Goal: Task Accomplishment & Management: Use online tool/utility

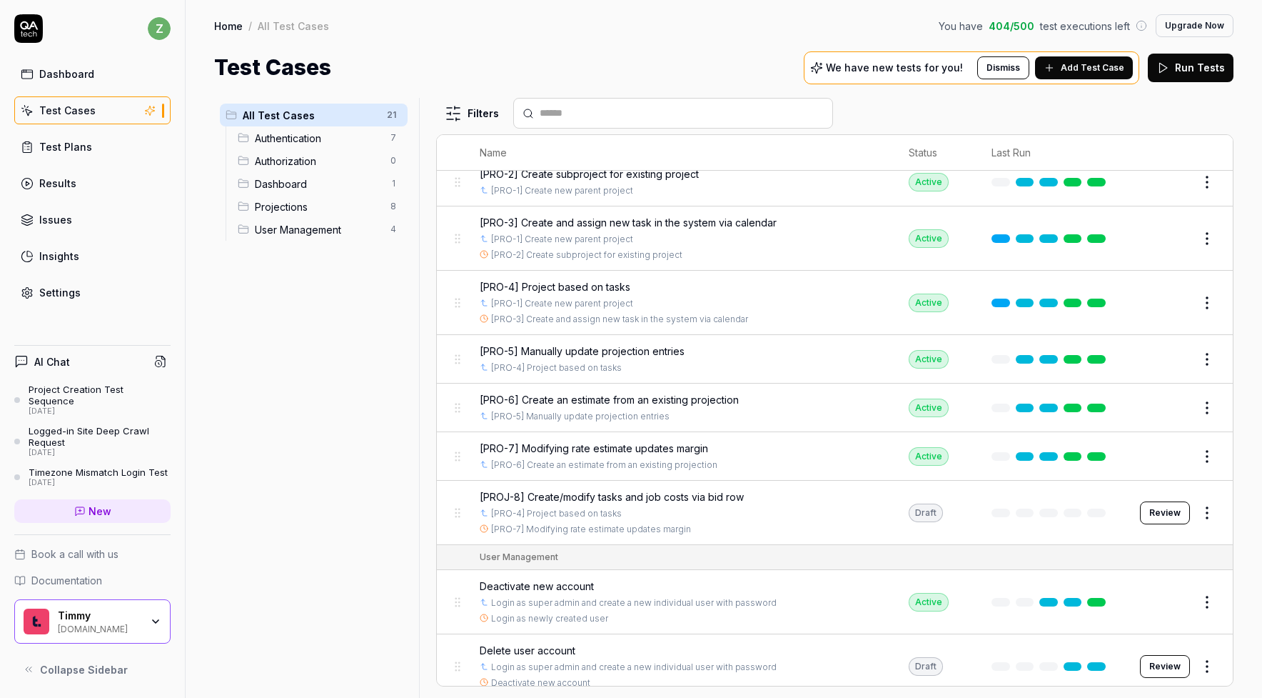
scroll to position [633, 0]
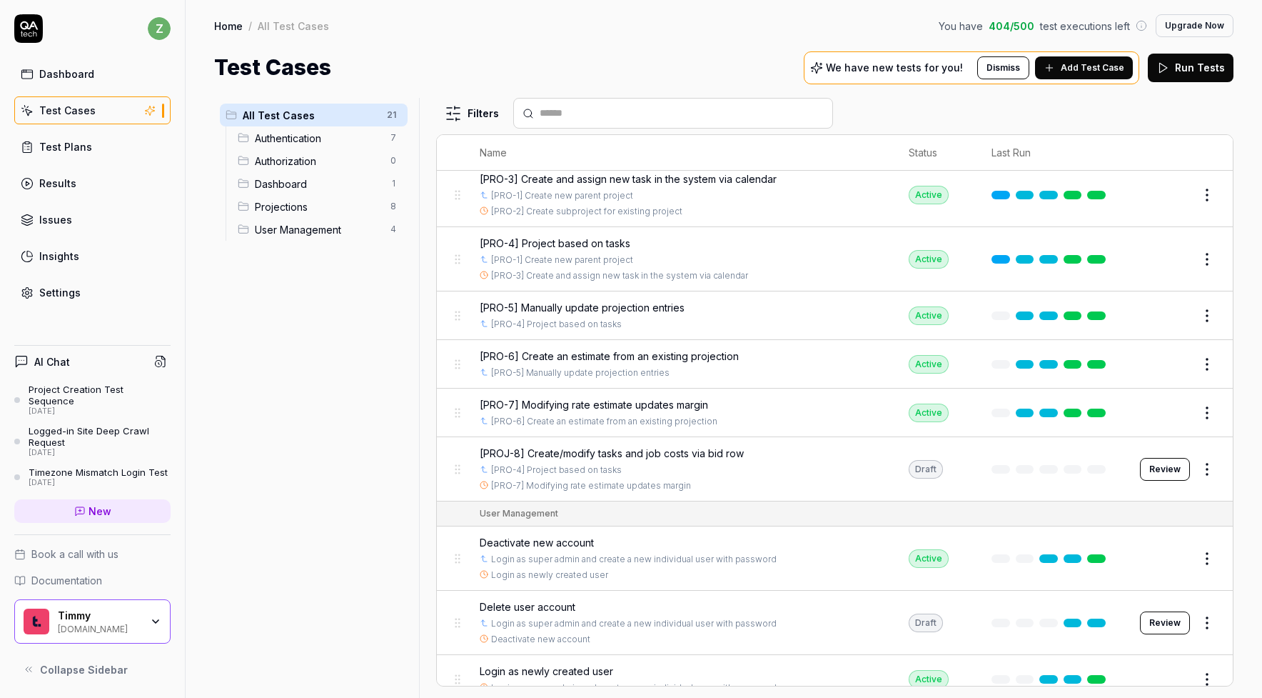
click at [701, 446] on span "[PROJ-8] Create/modify tasks and job costs via bid row" at bounding box center [612, 453] width 264 height 15
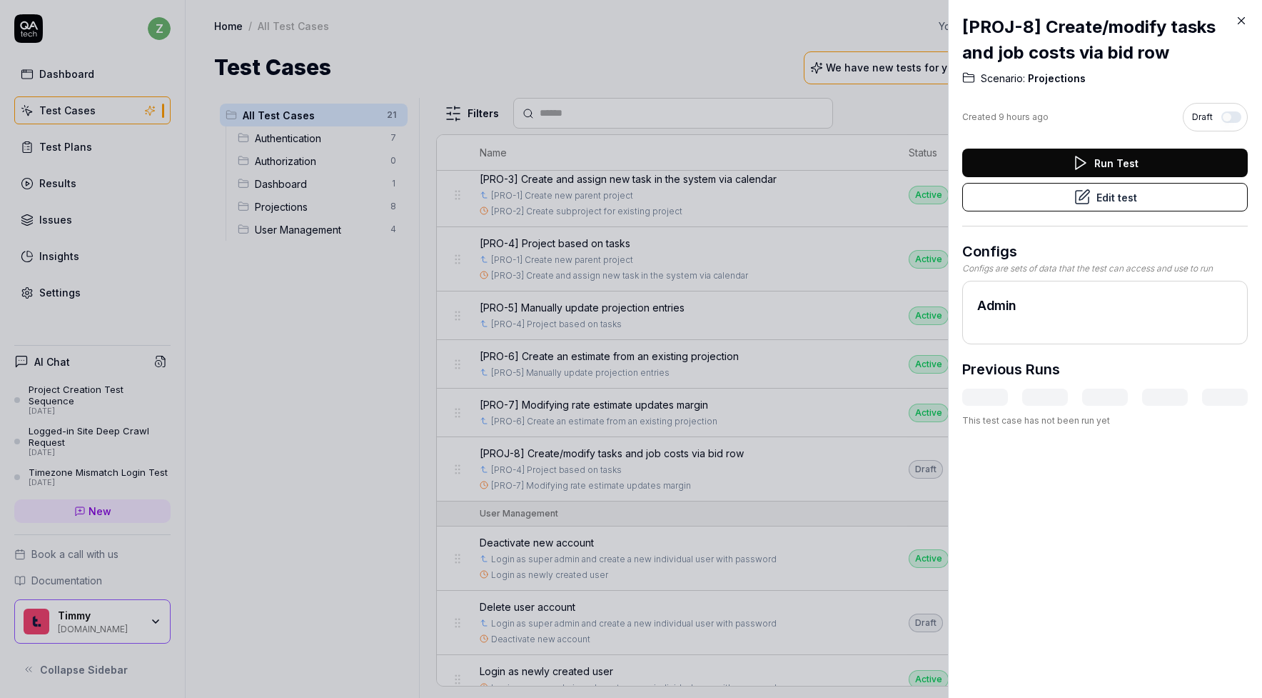
click at [1117, 194] on button "Edit test" at bounding box center [1106, 197] width 286 height 29
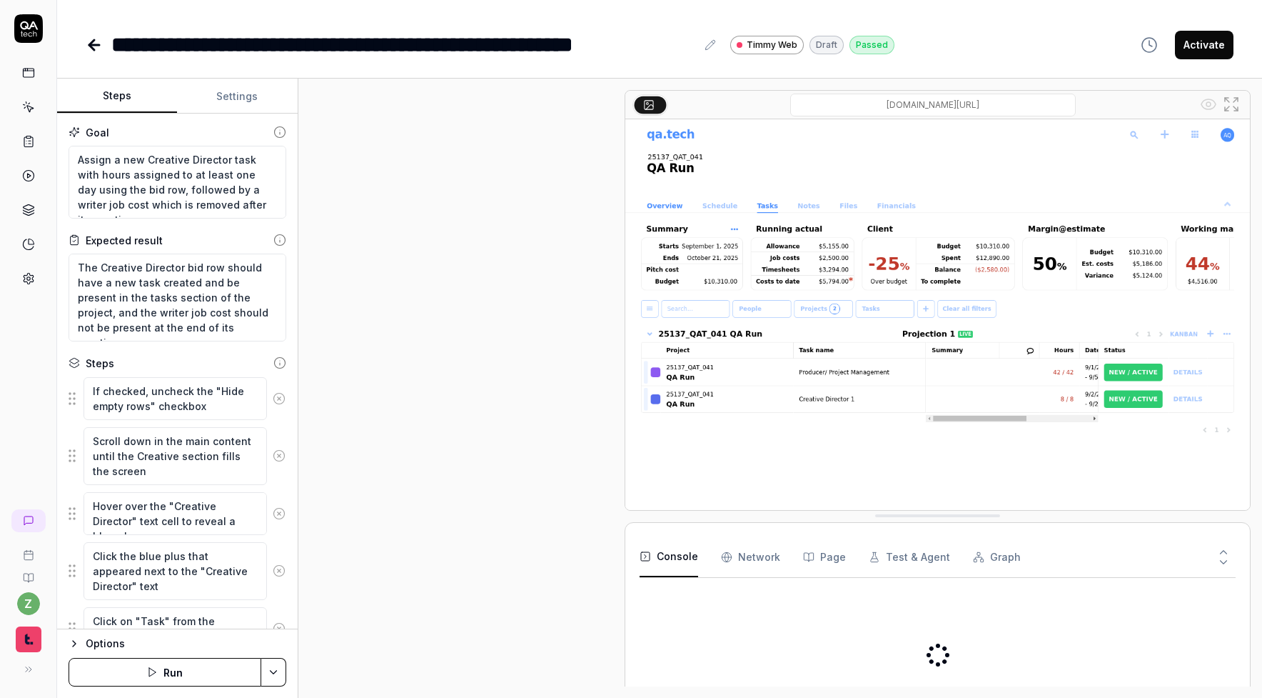
type textarea "*"
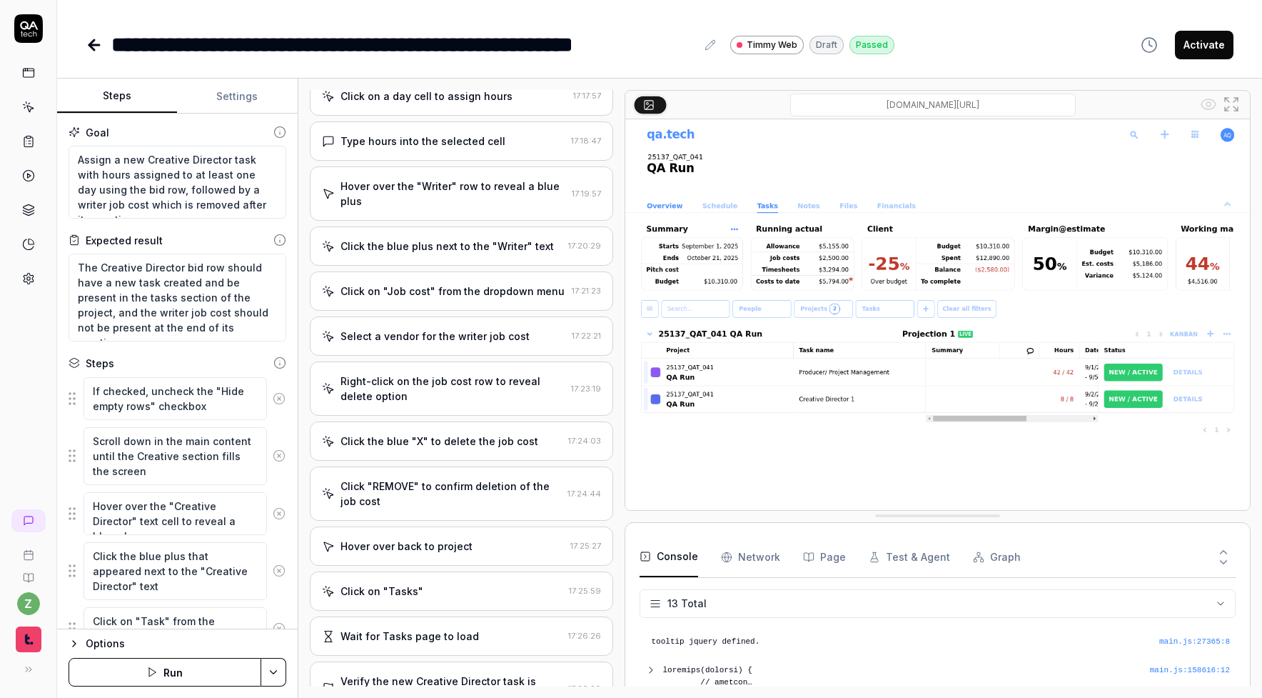
scroll to position [837, 0]
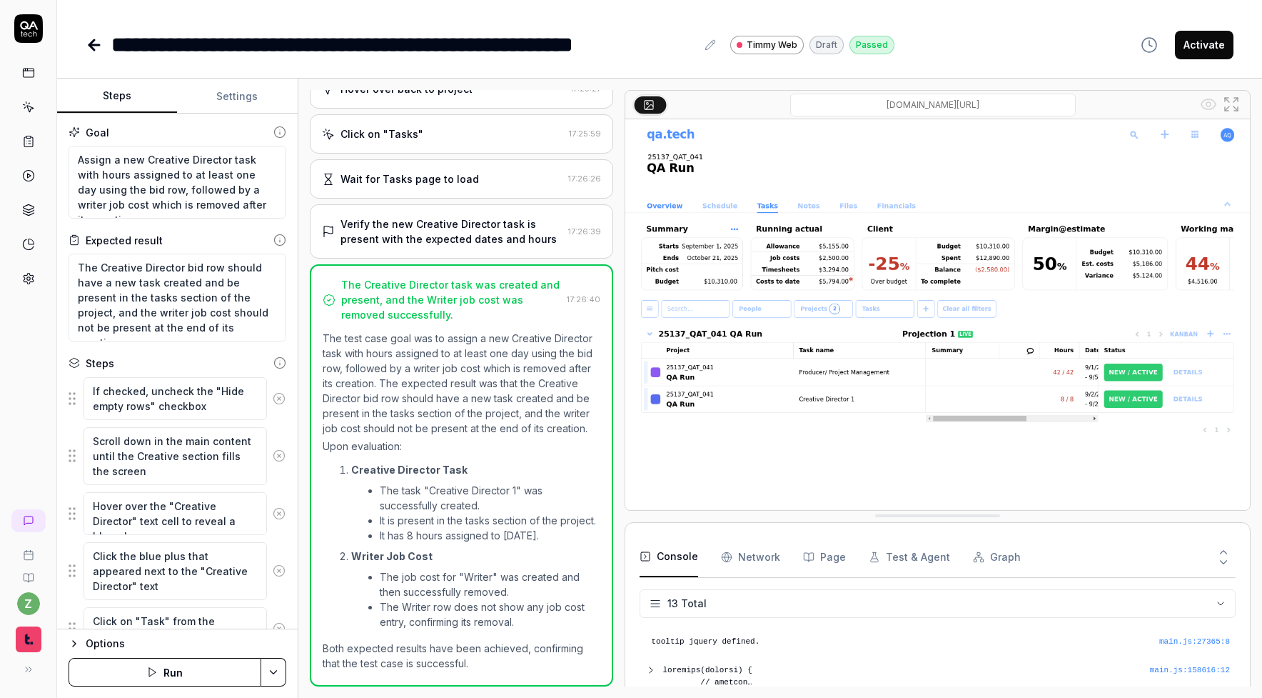
click at [1215, 44] on button "Activate" at bounding box center [1204, 45] width 59 height 29
click at [104, 49] on link at bounding box center [96, 45] width 20 height 29
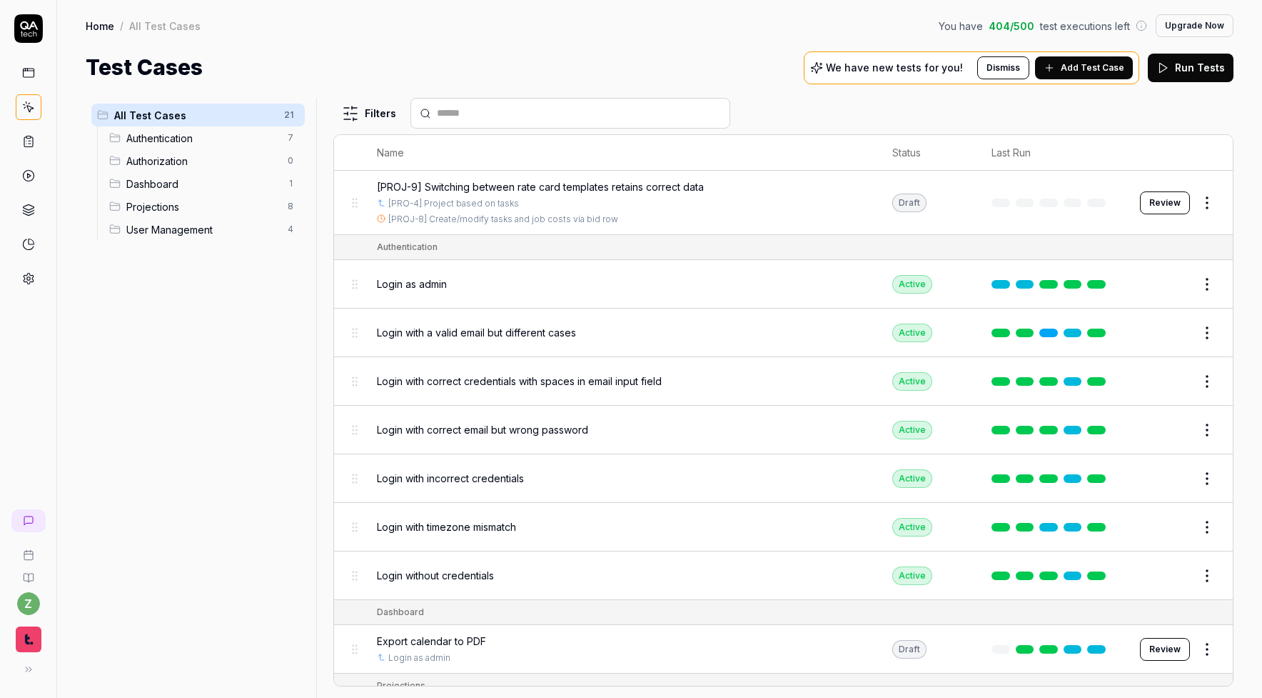
click at [556, 183] on span "[PROJ-9] Switching between rate card templates retains correct data" at bounding box center [540, 186] width 327 height 15
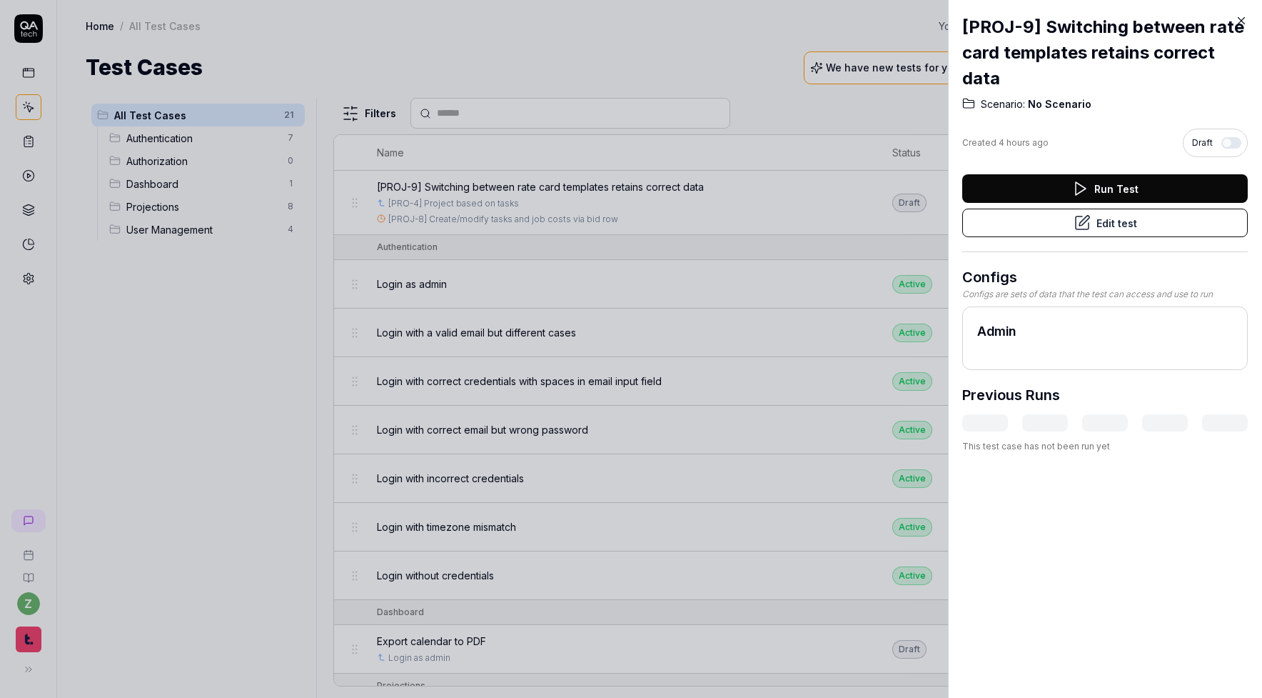
click at [1018, 224] on button "Edit test" at bounding box center [1106, 223] width 286 height 29
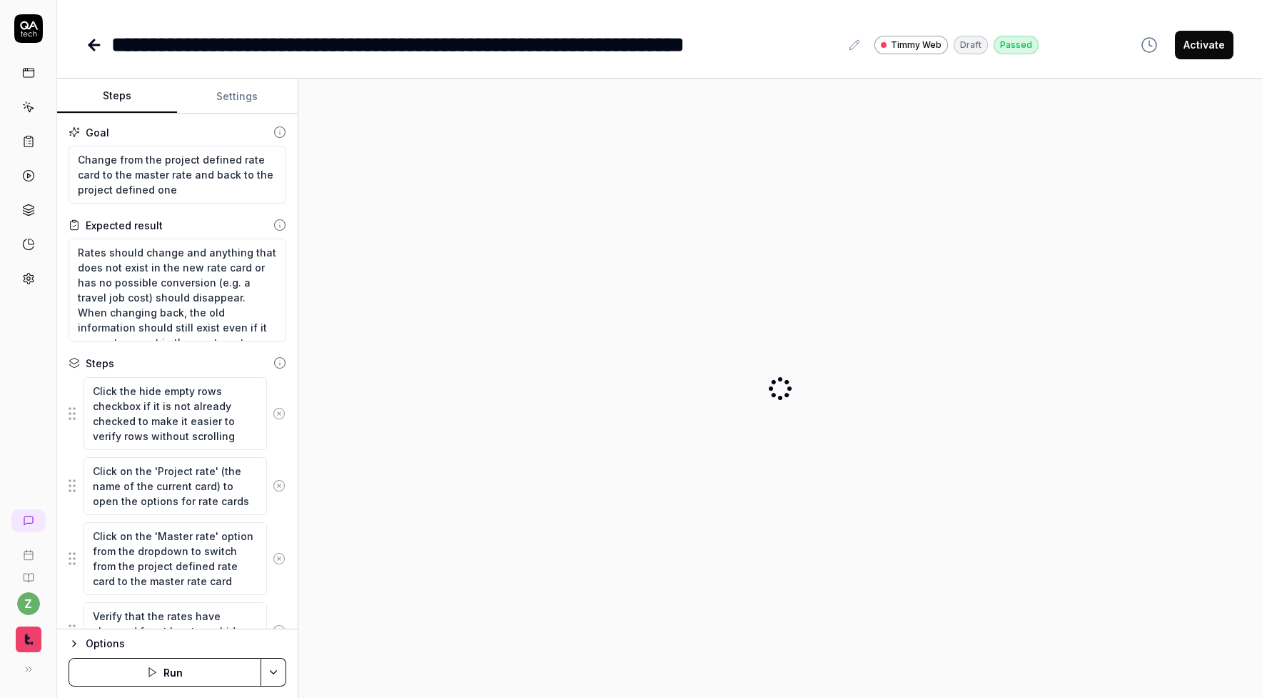
type textarea "*"
click at [269, 95] on button "Settings" at bounding box center [237, 96] width 120 height 34
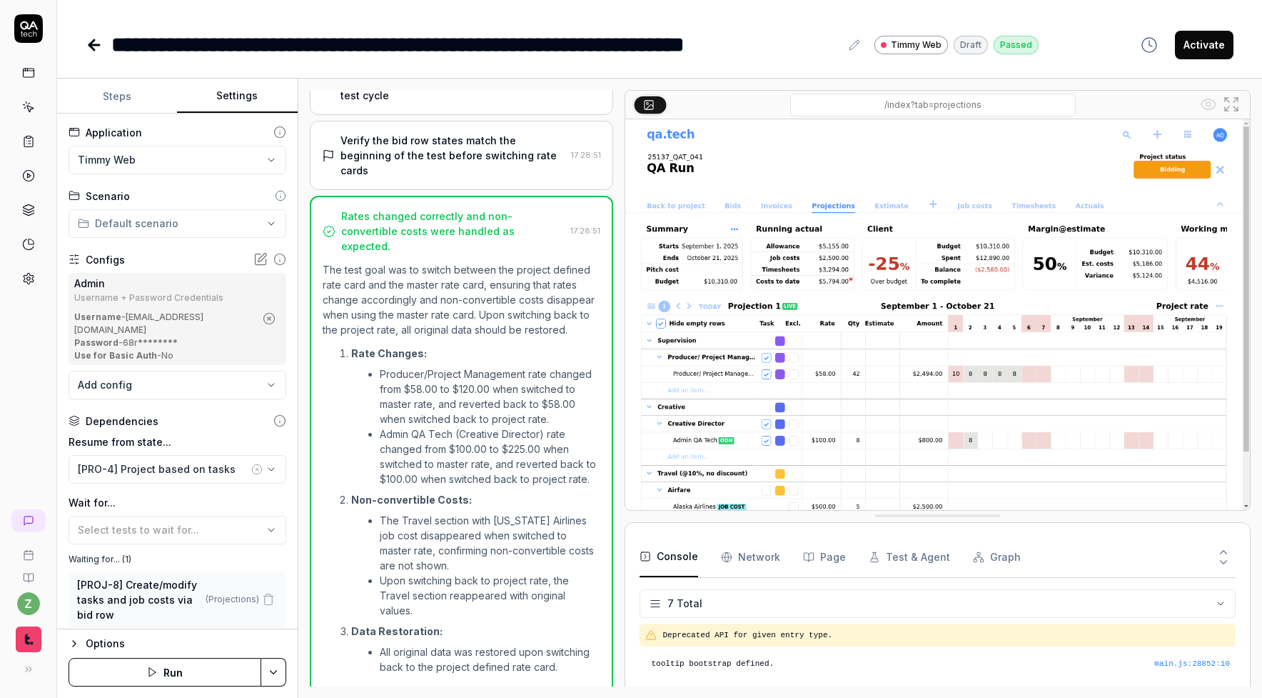
scroll to position [109, 0]
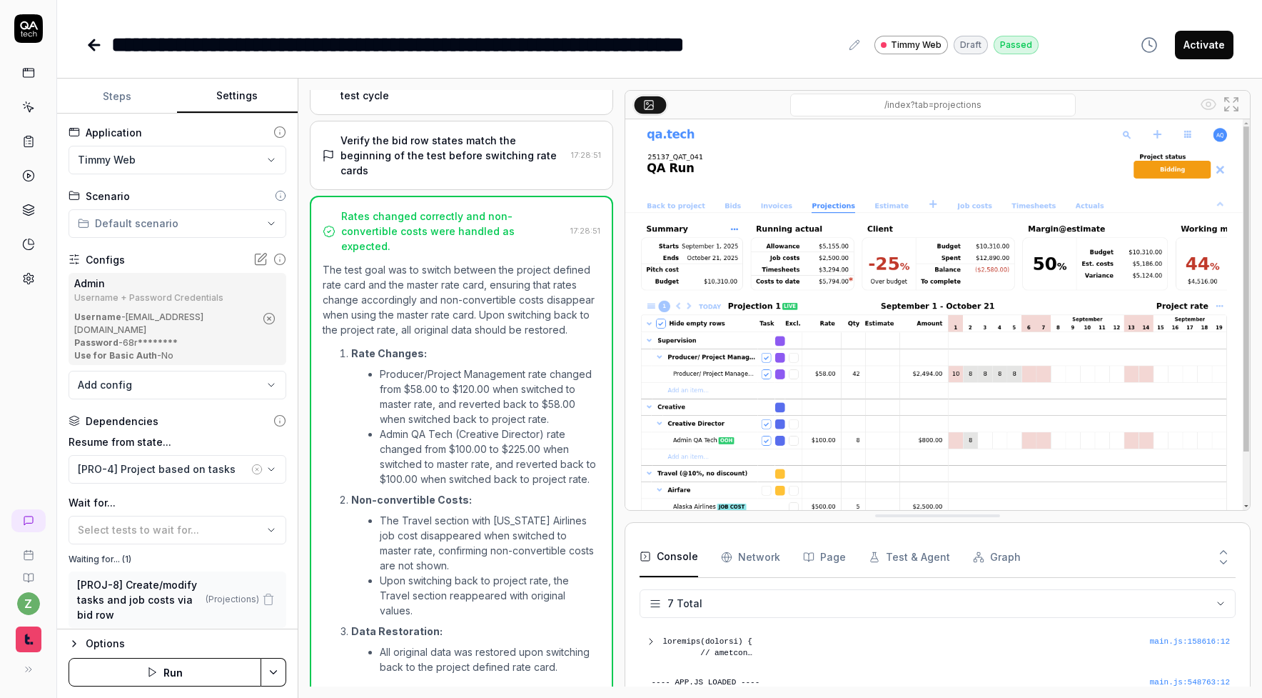
click at [186, 228] on html "**********" at bounding box center [631, 349] width 1262 height 698
click at [145, 345] on span "Projections" at bounding box center [142, 344] width 92 height 15
click at [278, 668] on html "**********" at bounding box center [631, 349] width 1262 height 698
click at [249, 575] on div "Save" at bounding box center [203, 573] width 182 height 31
click at [1213, 44] on button "Activate" at bounding box center [1204, 45] width 59 height 29
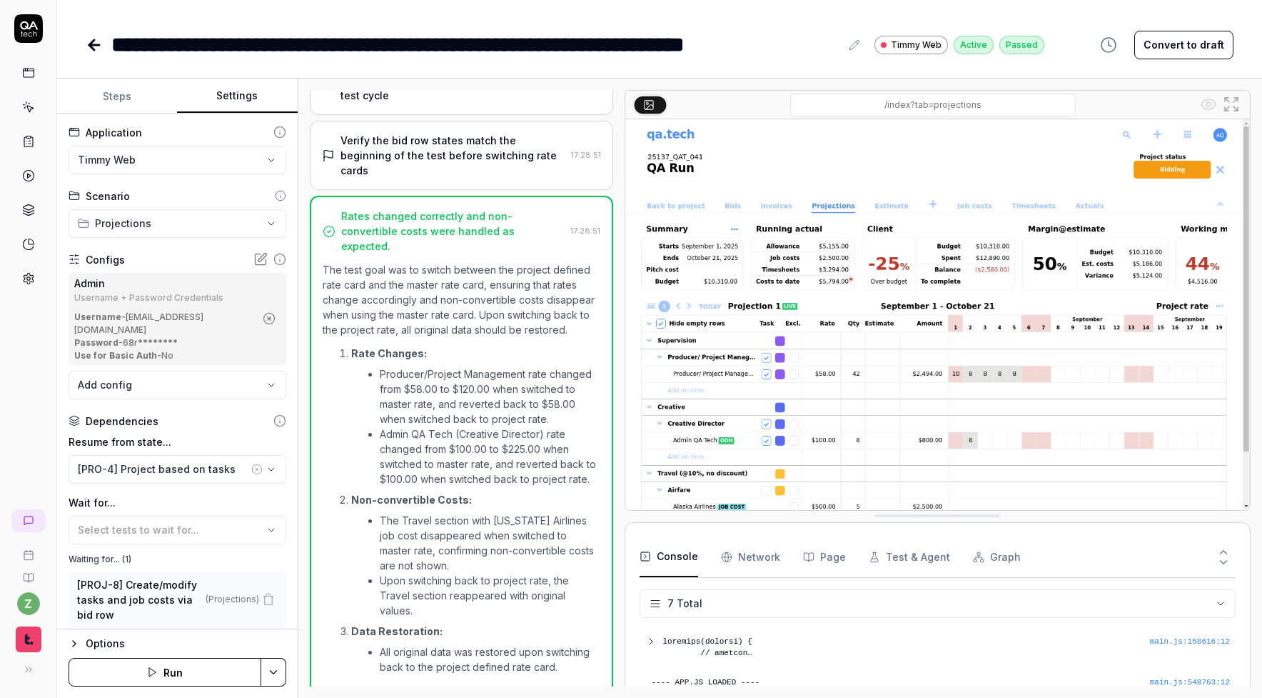
click at [97, 53] on icon at bounding box center [94, 44] width 17 height 17
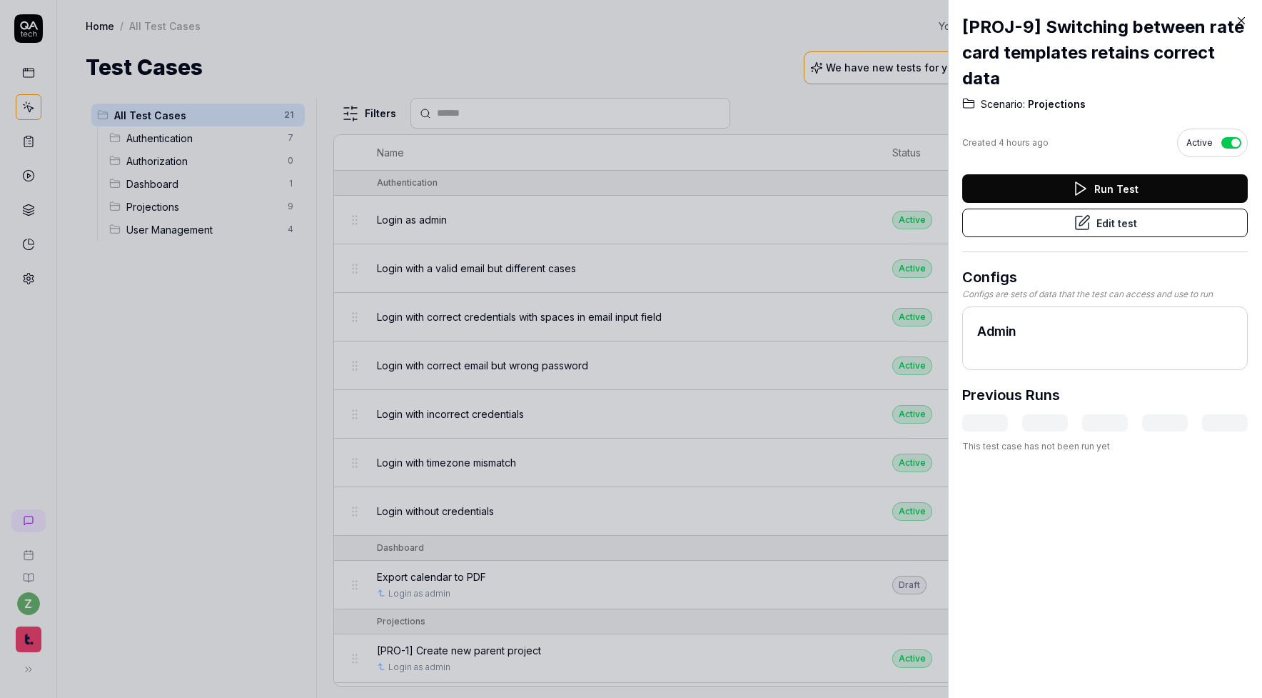
click at [141, 304] on div at bounding box center [631, 349] width 1262 height 698
